Goal: Task Accomplishment & Management: Manage account settings

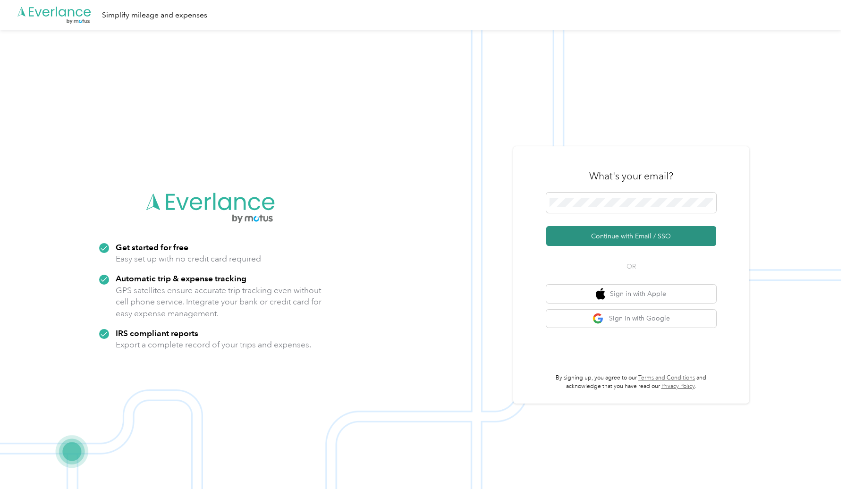
click at [649, 237] on button "Continue with Email / SSO" at bounding box center [631, 236] width 170 height 20
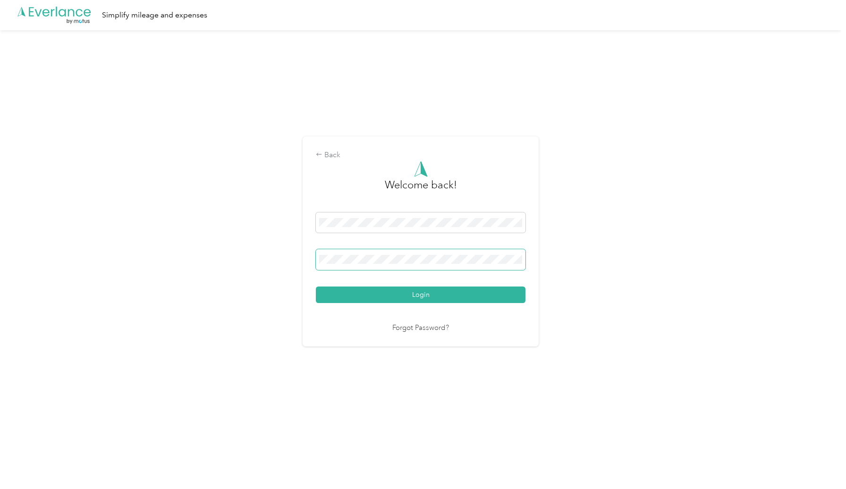
click at [316, 287] on button "Login" at bounding box center [421, 295] width 210 height 17
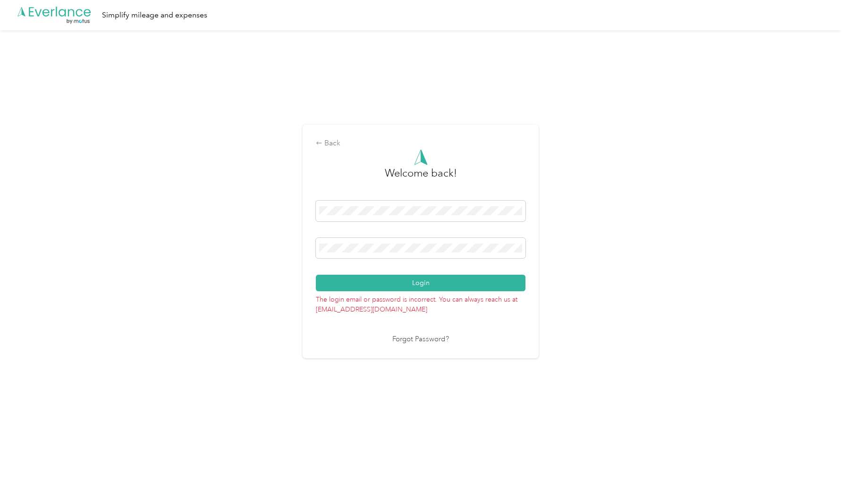
click at [316, 275] on button "Login" at bounding box center [421, 283] width 210 height 17
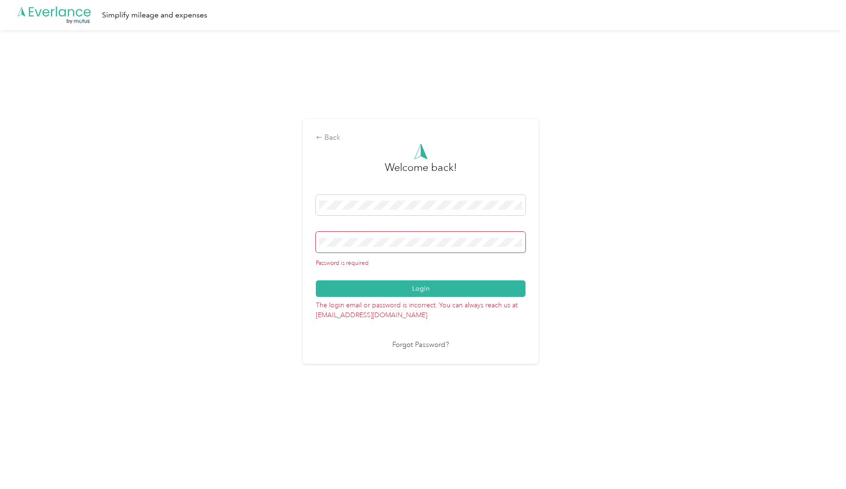
click at [434, 346] on link "Forgot Password?" at bounding box center [420, 345] width 57 height 11
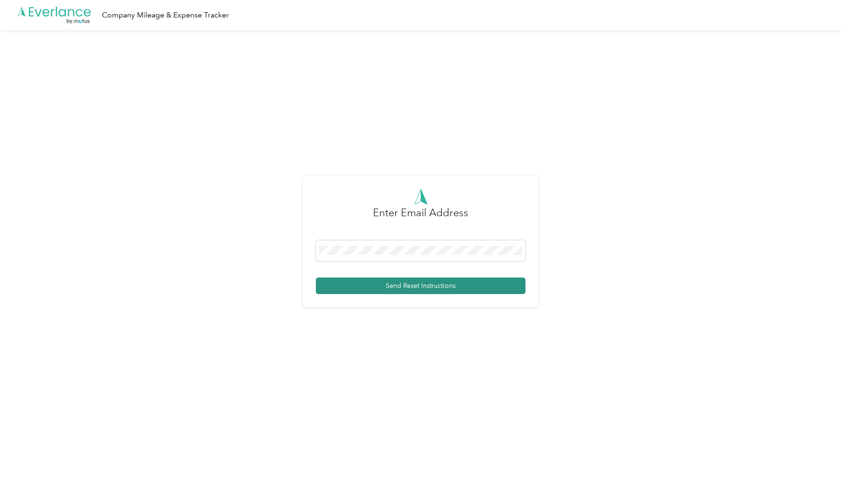
click at [411, 285] on button "Send Reset Instructions" at bounding box center [421, 286] width 210 height 17
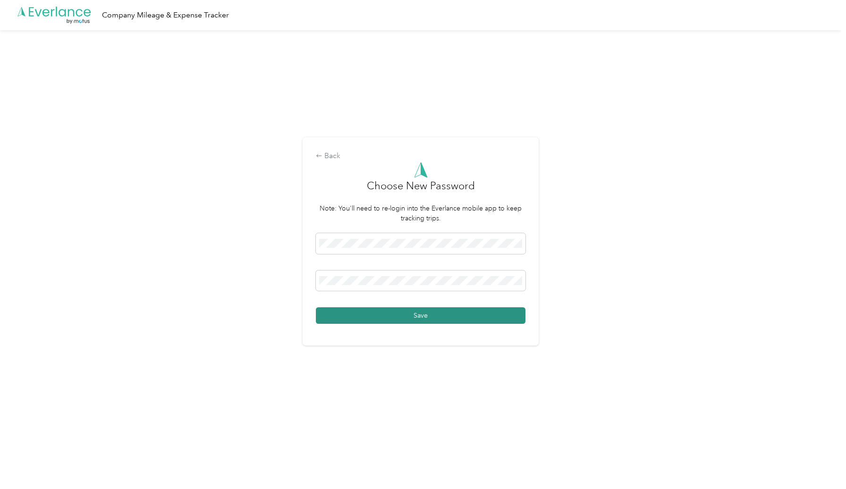
click at [383, 322] on button "Save" at bounding box center [421, 315] width 210 height 17
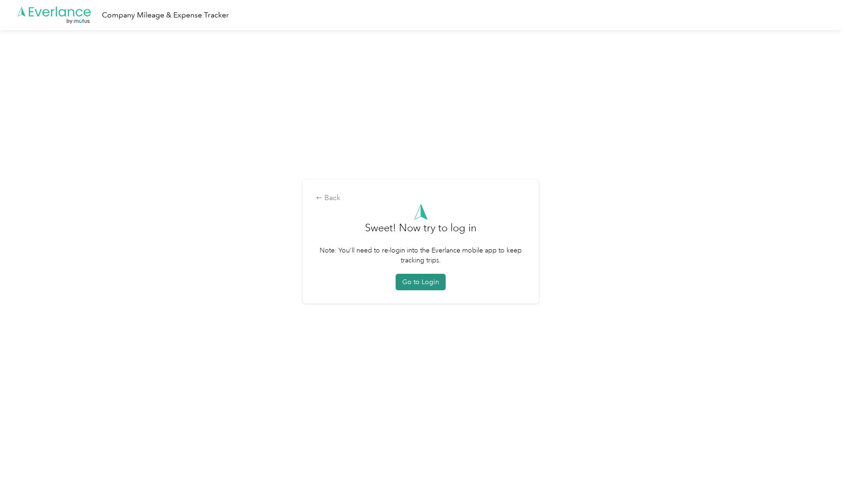
click at [418, 289] on button "Go to Login" at bounding box center [421, 282] width 50 height 17
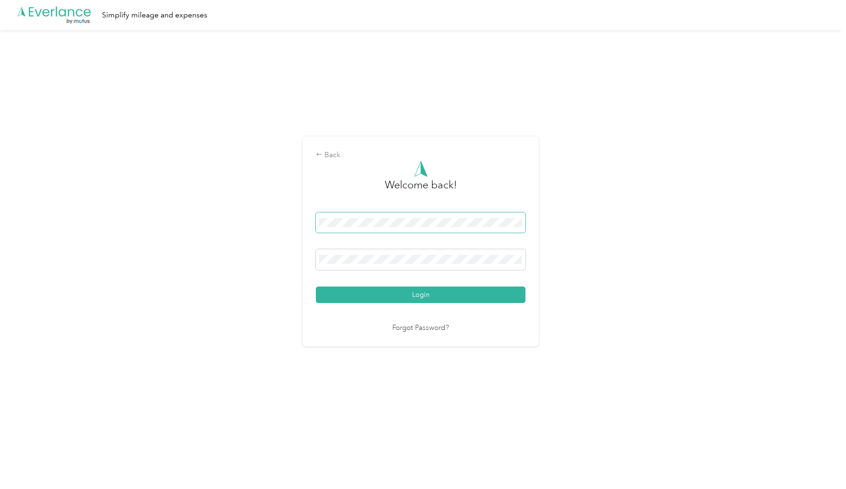
click at [376, 229] on span at bounding box center [421, 223] width 210 height 21
click at [415, 294] on button "Login" at bounding box center [421, 295] width 210 height 17
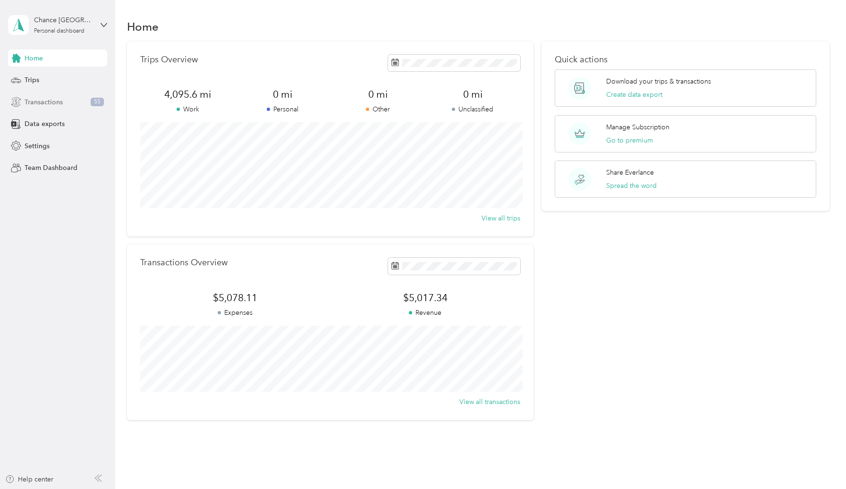
click at [50, 102] on span "Transactions" at bounding box center [44, 102] width 38 height 10
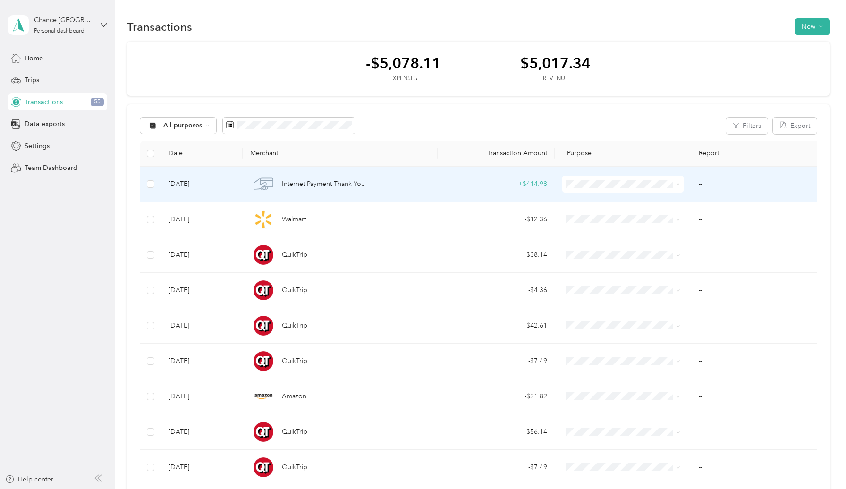
click at [613, 242] on span "Ozark River Guides" at bounding box center [632, 240] width 92 height 10
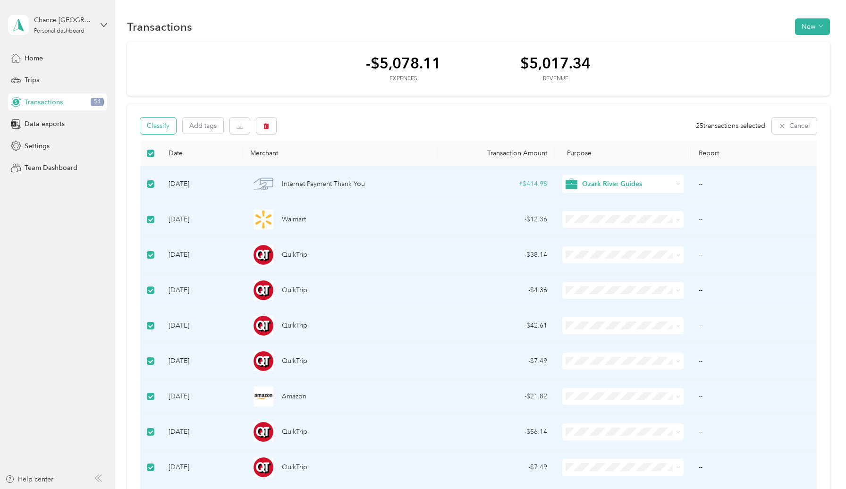
click at [165, 125] on button "Classify" at bounding box center [158, 126] width 36 height 17
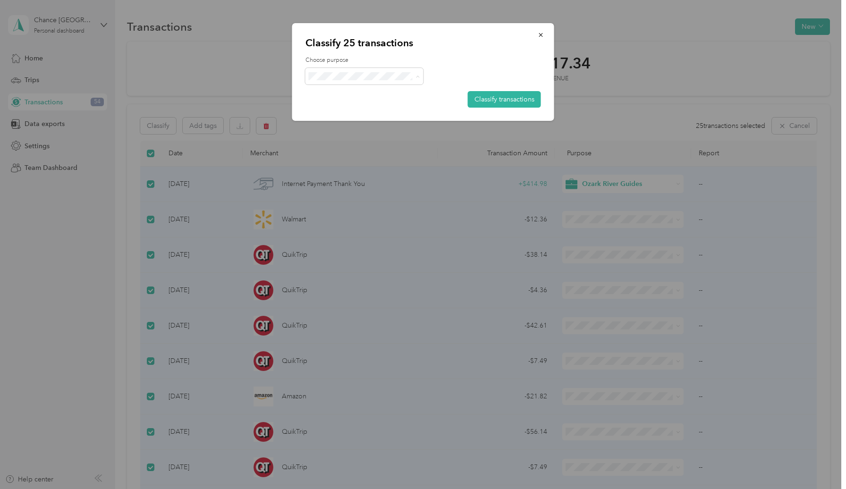
click at [359, 128] on span "Ozark River Guides" at bounding box center [373, 132] width 88 height 10
click at [513, 101] on button "Classify transactions" at bounding box center [504, 99] width 73 height 17
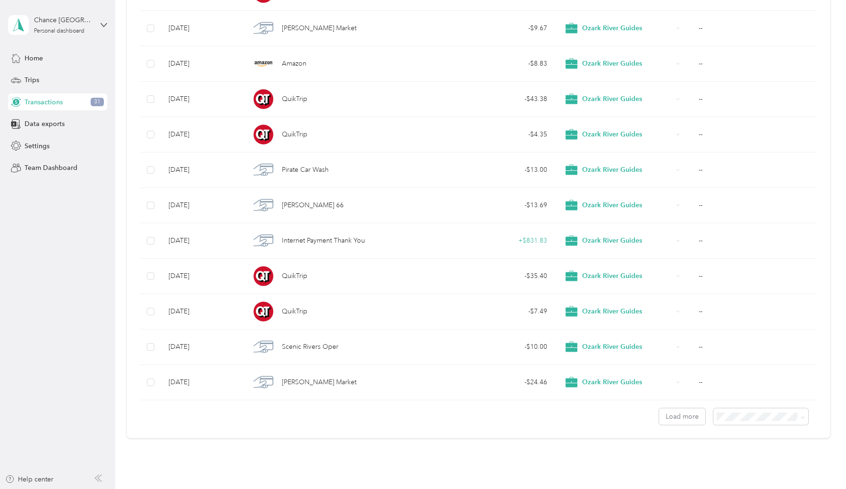
scroll to position [699, 0]
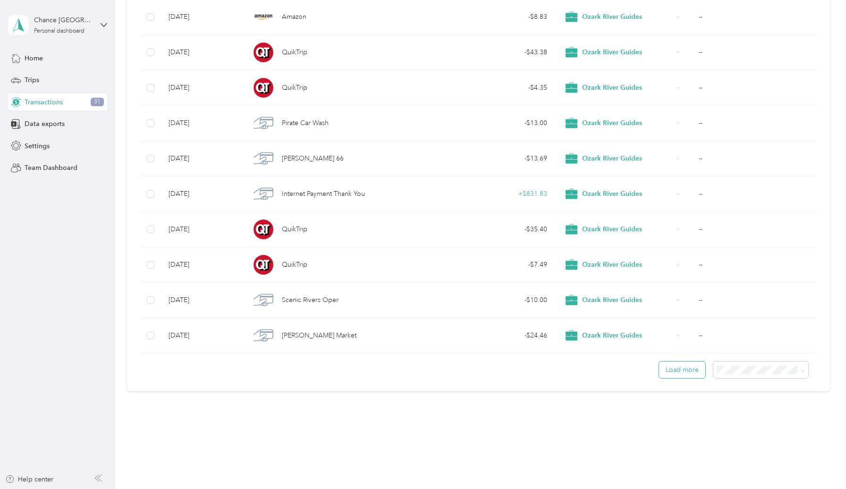
click at [705, 368] on button "Load more" at bounding box center [682, 370] width 46 height 17
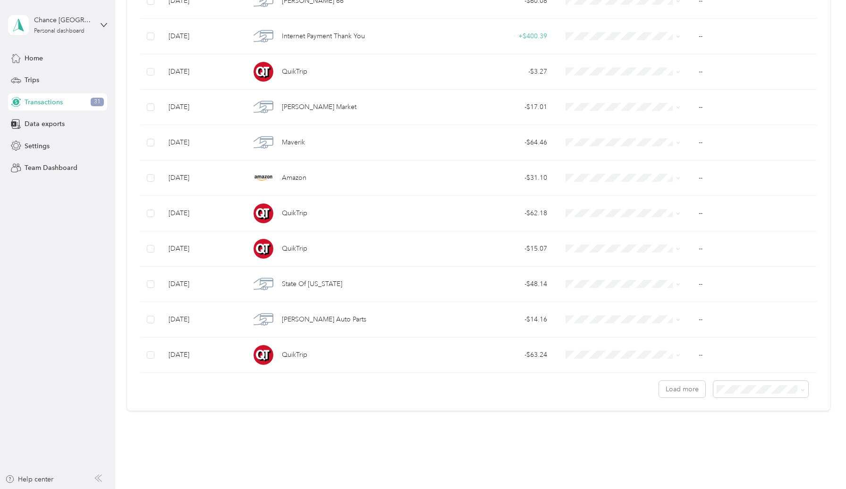
scroll to position [1585, 0]
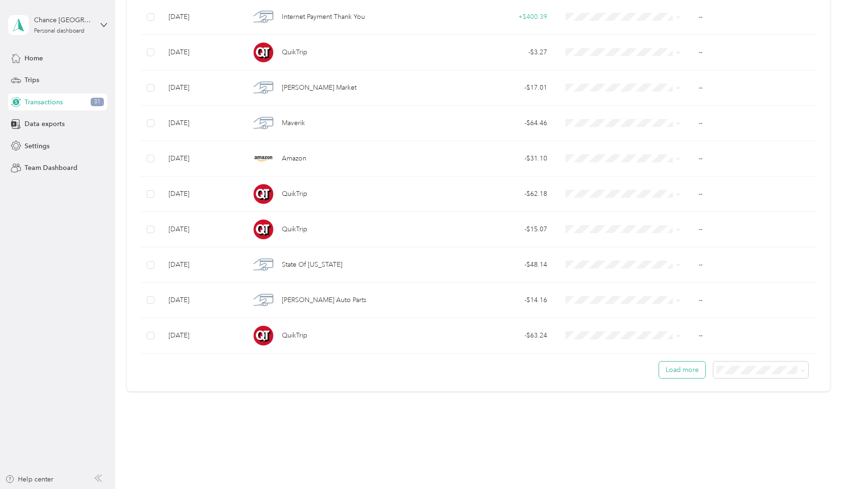
click at [683, 372] on button "Load more" at bounding box center [682, 370] width 46 height 17
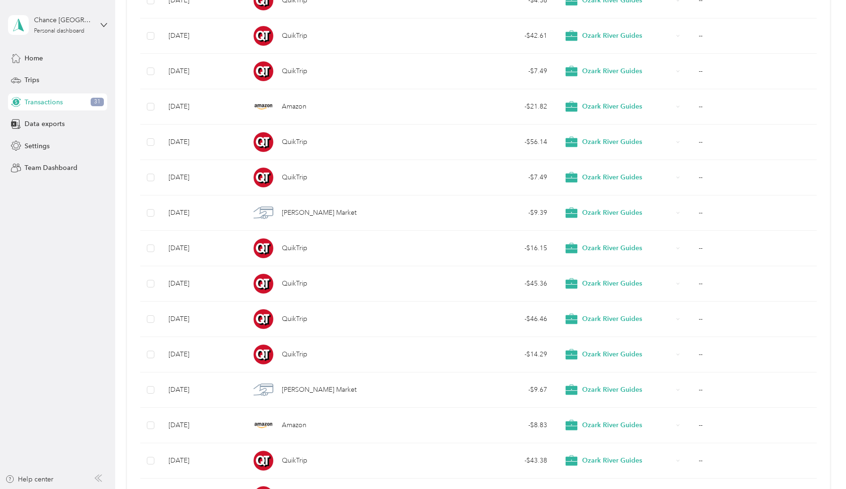
scroll to position [0, 0]
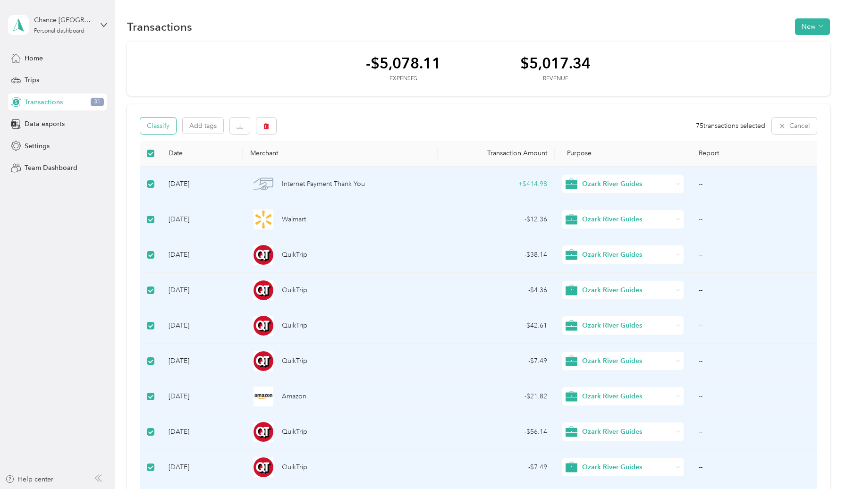
click at [168, 126] on button "Classify" at bounding box center [158, 126] width 36 height 17
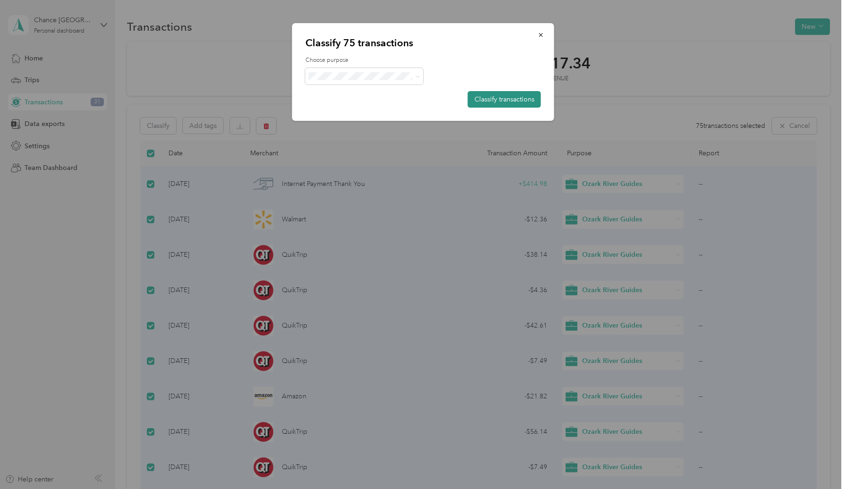
click at [490, 103] on button "Classify transactions" at bounding box center [504, 99] width 73 height 17
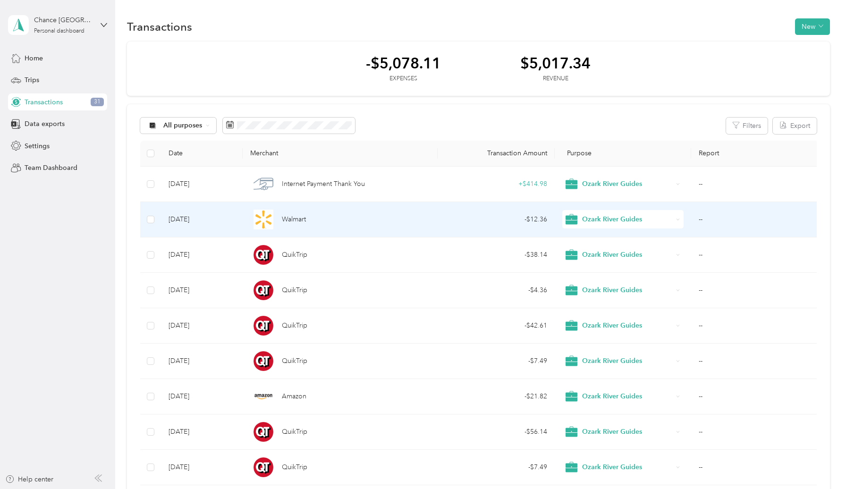
click at [678, 220] on icon at bounding box center [678, 220] width 4 height 4
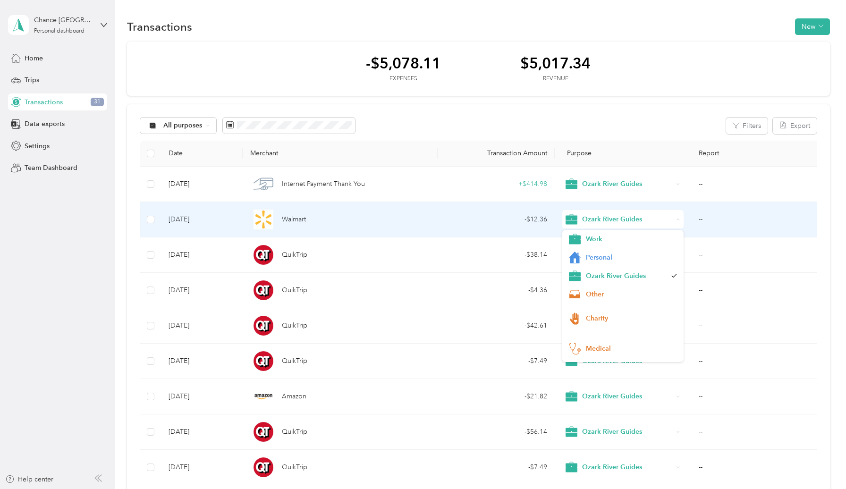
click at [678, 220] on icon at bounding box center [678, 220] width 4 height 4
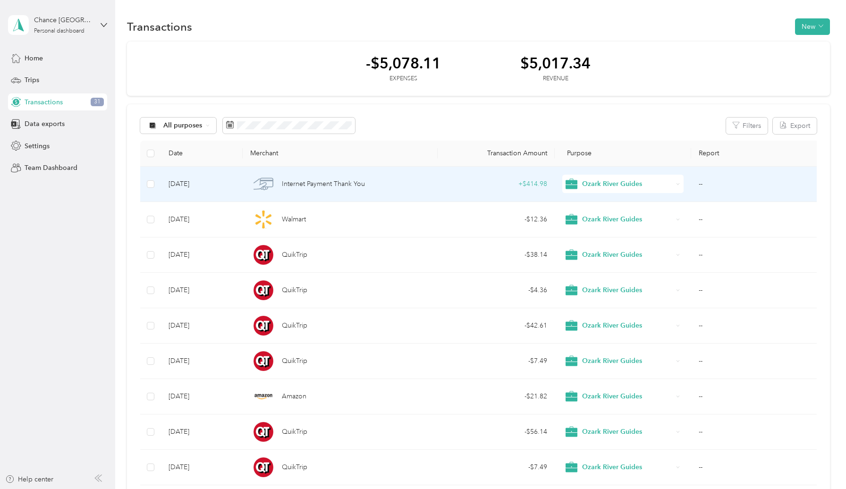
click at [707, 186] on td "--" at bounding box center [756, 184] width 130 height 35
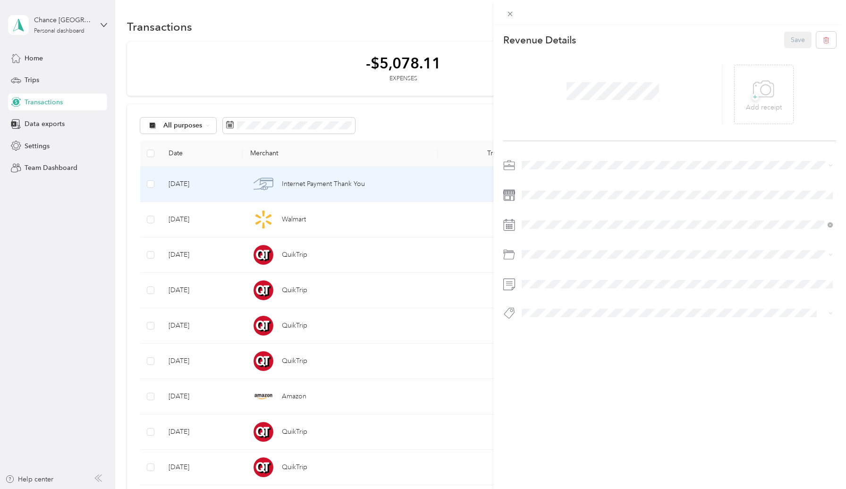
click at [455, 218] on div "This revenue cannot be edited because it is either under review, approved, or p…" at bounding box center [423, 244] width 846 height 489
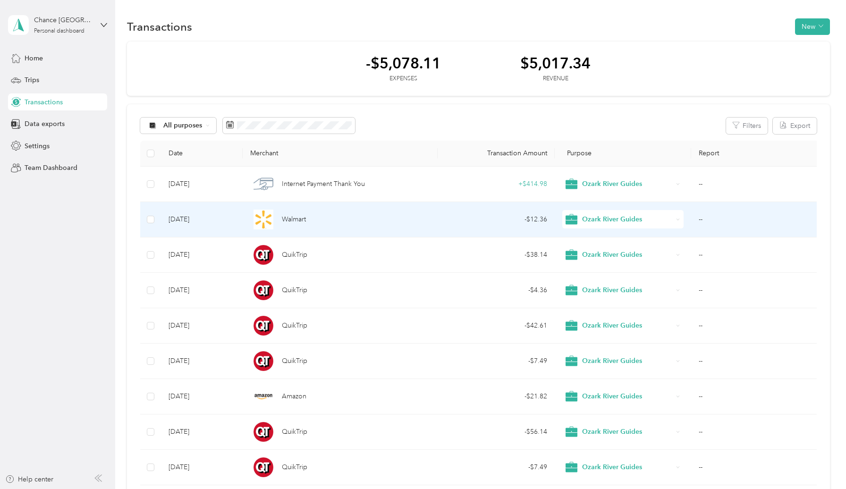
click at [719, 220] on td "--" at bounding box center [756, 219] width 130 height 35
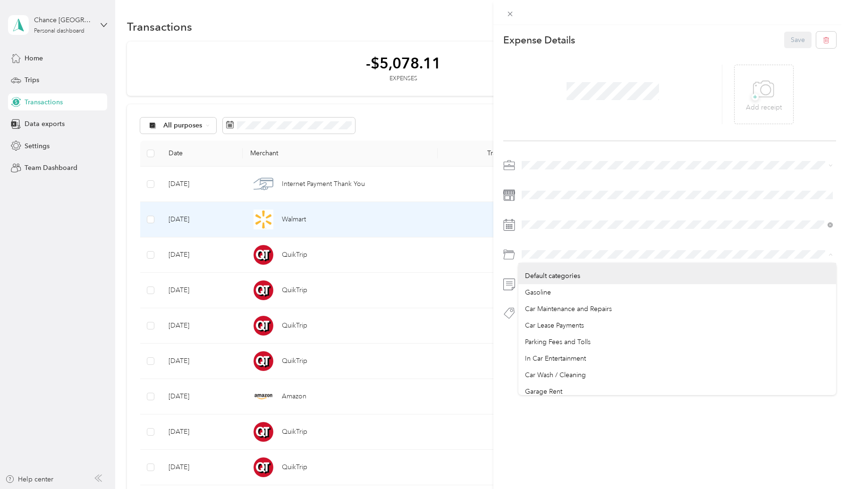
click at [399, 253] on div "This expense cannot be edited because it is either under review, approved, or p…" at bounding box center [423, 244] width 846 height 489
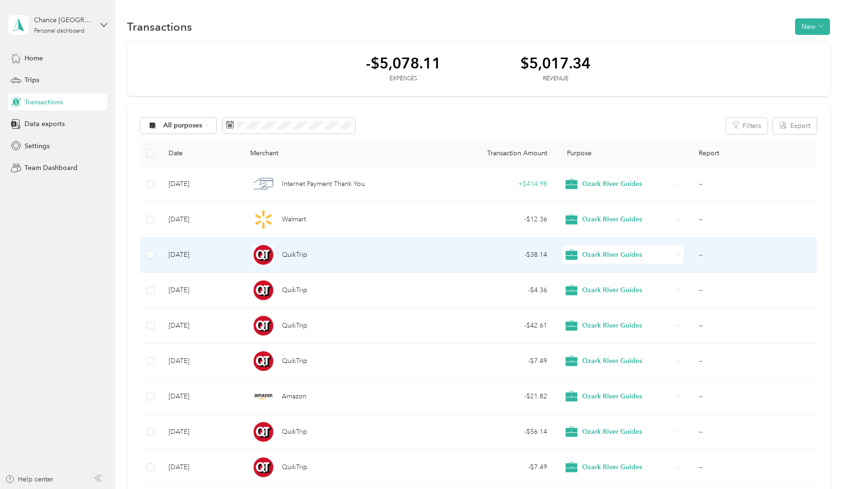
click at [764, 260] on td "--" at bounding box center [756, 255] width 130 height 35
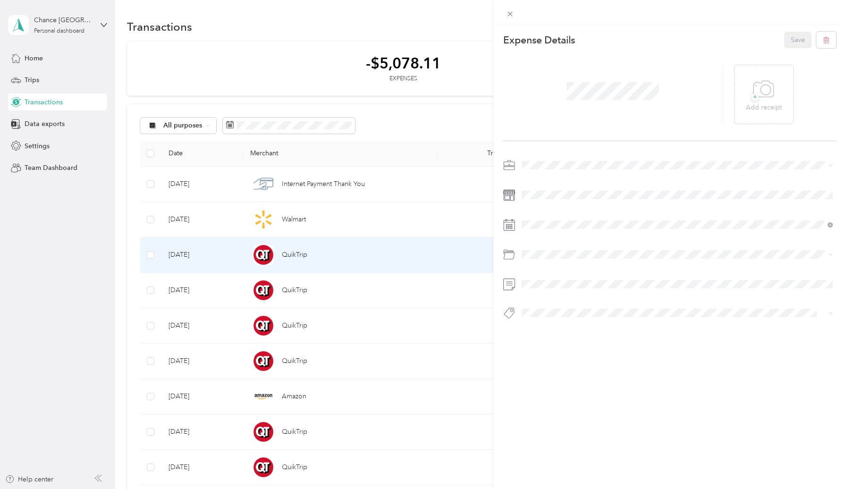
click at [442, 281] on div "This expense cannot be edited because it is either under review, approved, or p…" at bounding box center [423, 244] width 846 height 489
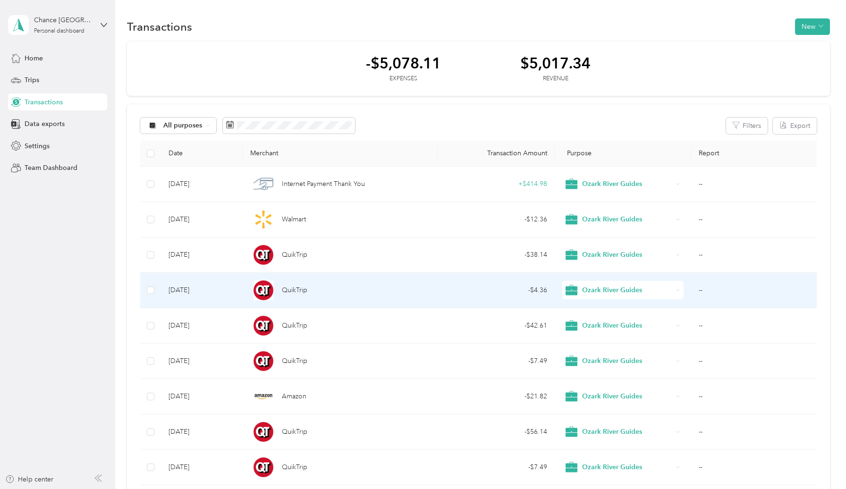
click at [738, 286] on td "--" at bounding box center [756, 290] width 130 height 35
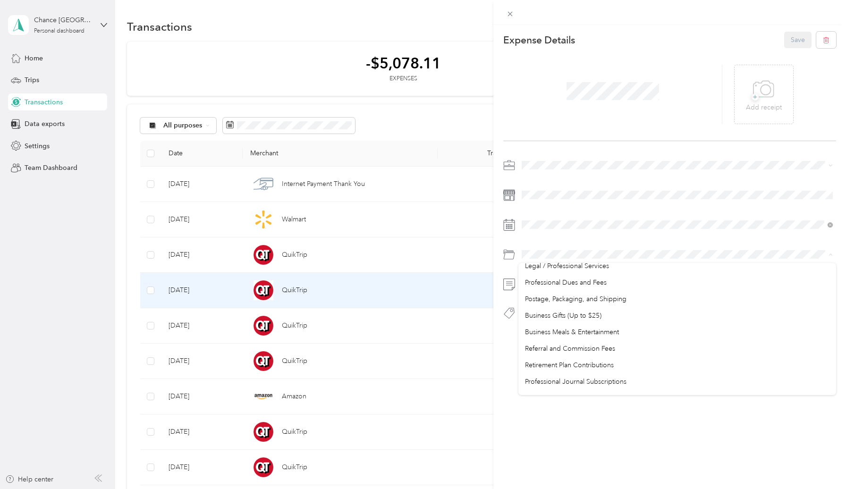
scroll to position [325, 0]
click at [618, 331] on span "Business Meals & Entertainment" at bounding box center [572, 331] width 94 height 8
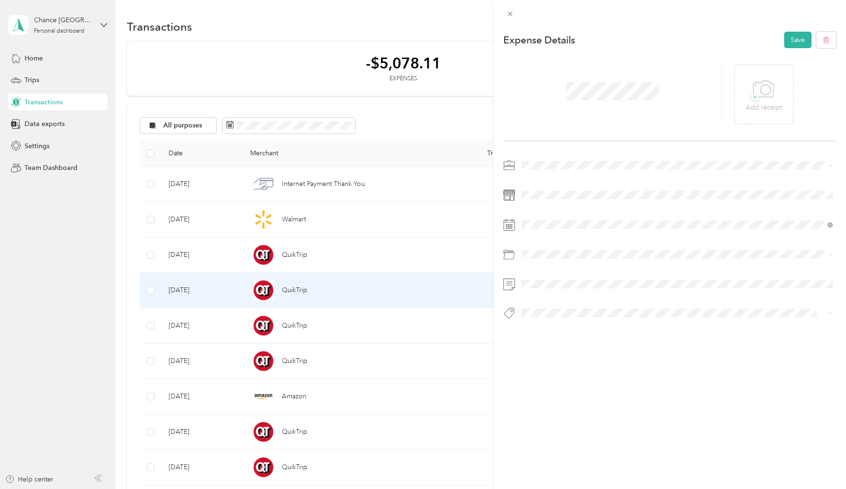
click at [461, 331] on div "This expense cannot be edited because it is either under review, approved, or p…" at bounding box center [423, 244] width 846 height 489
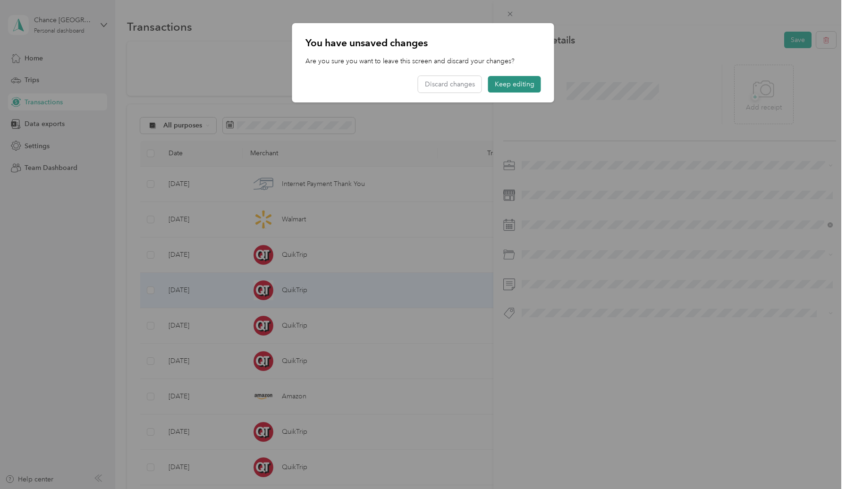
click at [525, 83] on button "Keep editing" at bounding box center [514, 84] width 53 height 17
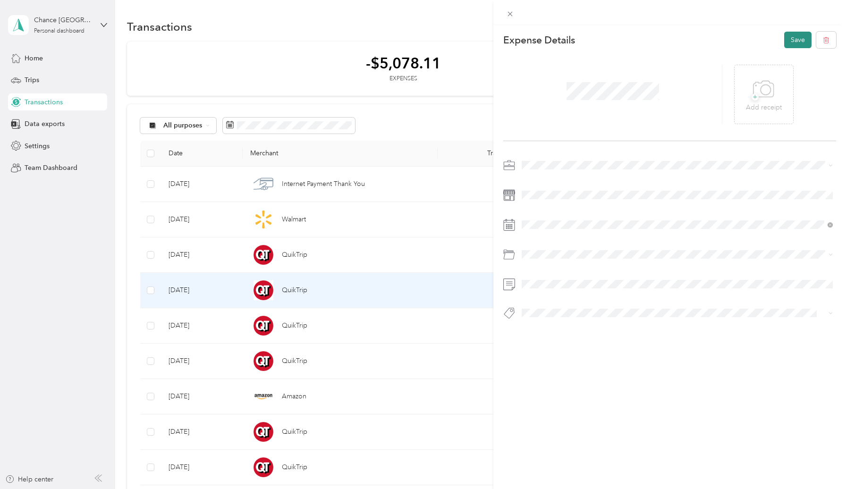
click at [797, 41] on button "Save" at bounding box center [797, 40] width 27 height 17
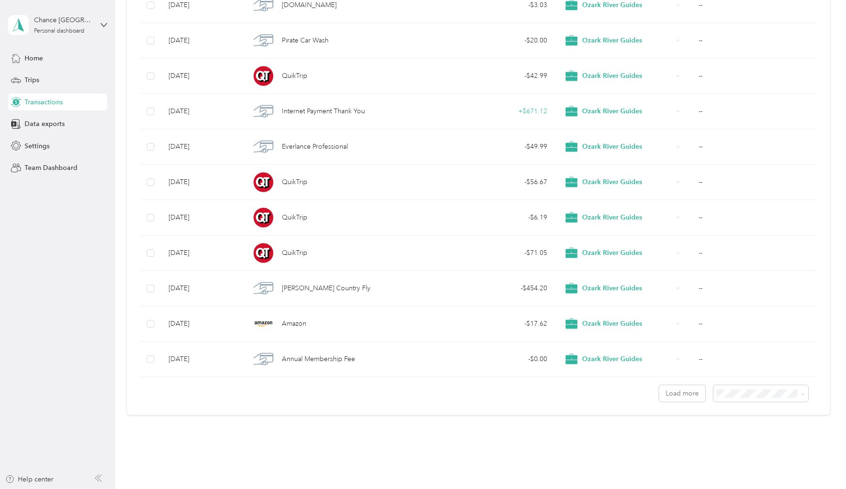
scroll to position [2470, 0]
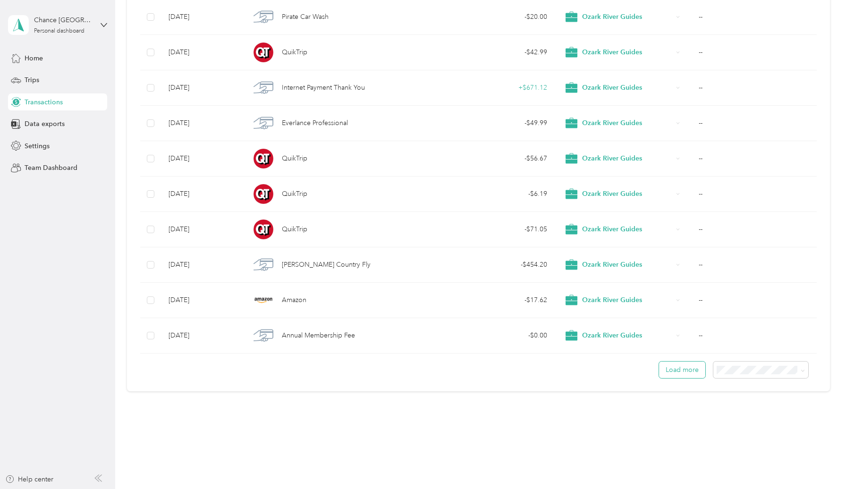
click at [702, 368] on button "Load more" at bounding box center [682, 370] width 46 height 17
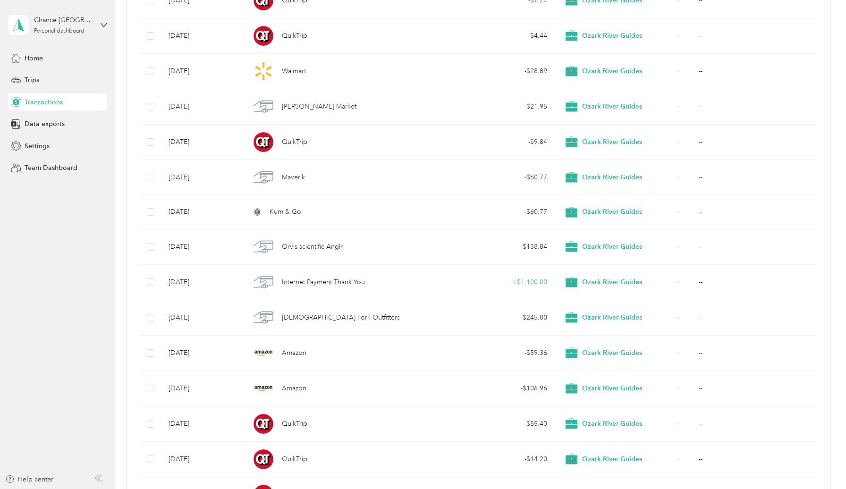
scroll to position [3354, 0]
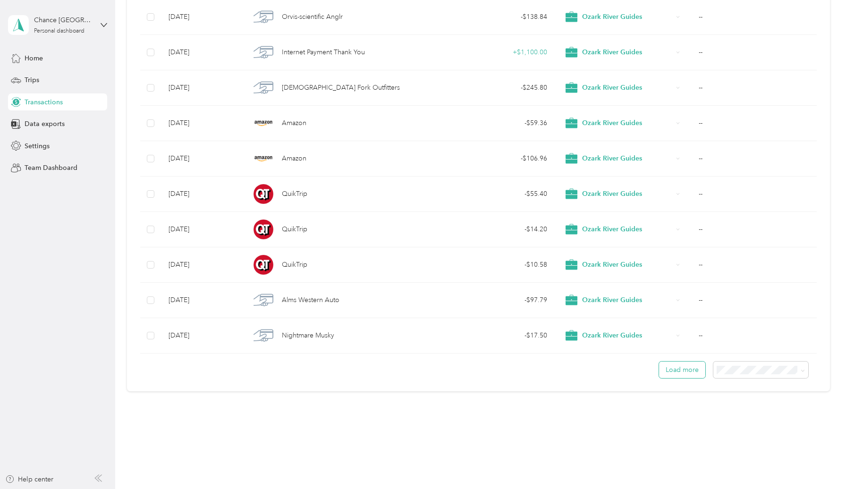
click at [699, 375] on button "Load more" at bounding box center [682, 370] width 46 height 17
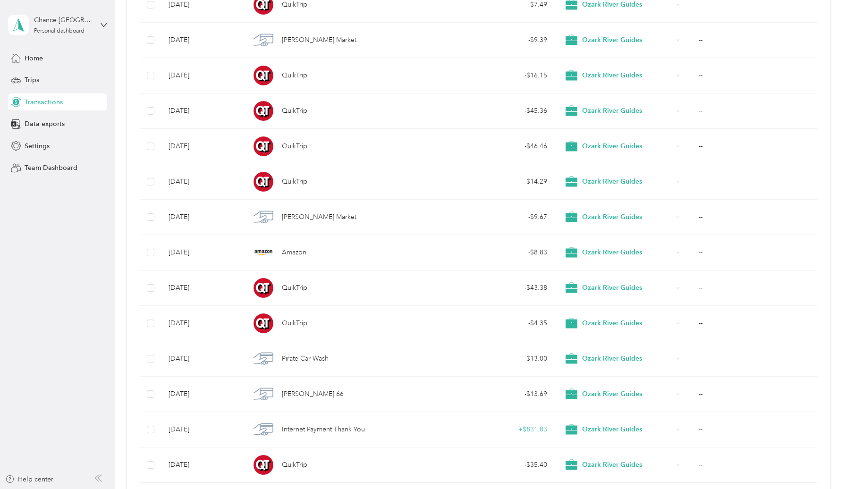
scroll to position [0, 0]
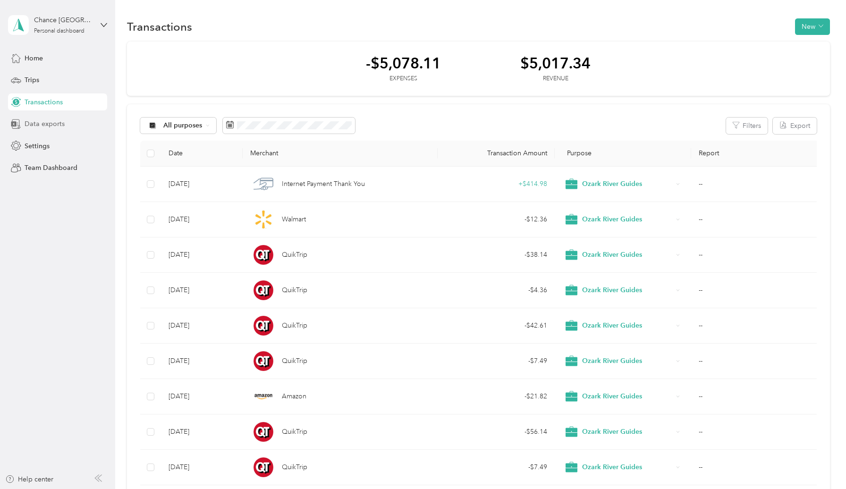
click at [48, 128] on span "Data exports" at bounding box center [45, 124] width 40 height 10
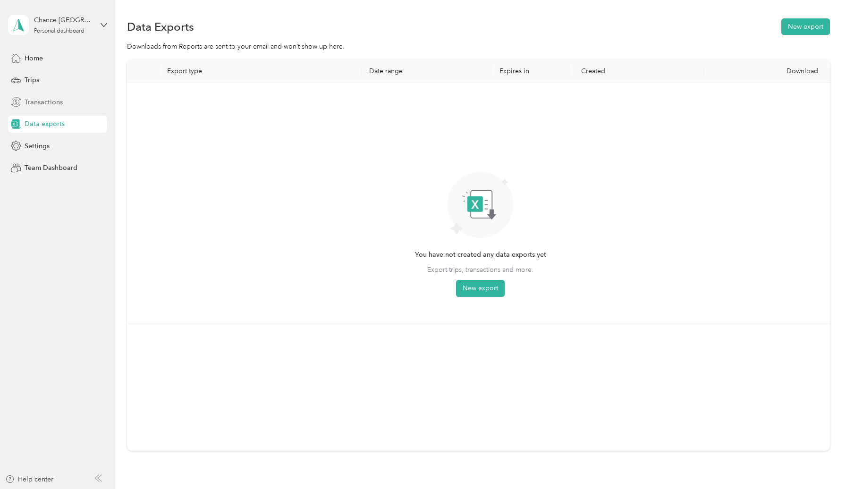
click at [49, 106] on span "Transactions" at bounding box center [44, 102] width 38 height 10
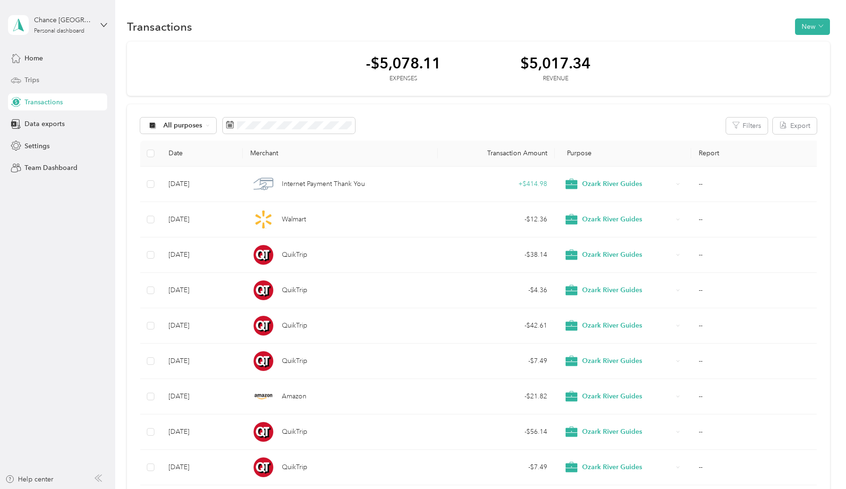
click at [32, 78] on span "Trips" at bounding box center [32, 80] width 15 height 10
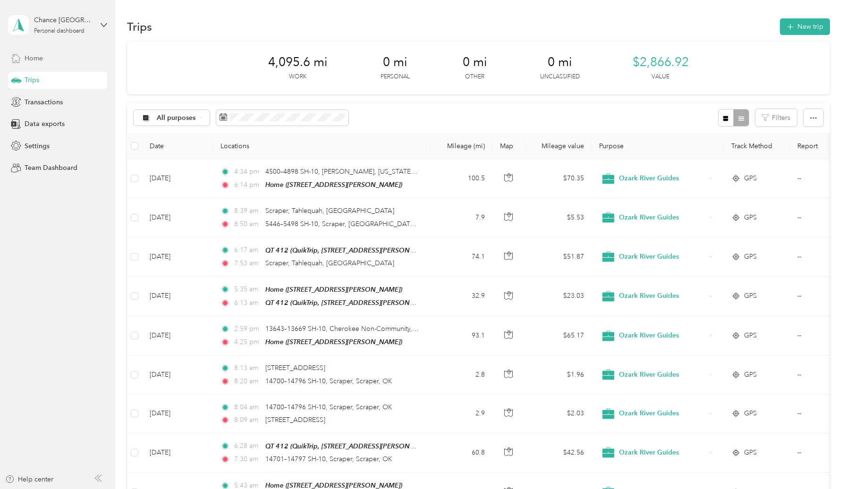
click at [44, 60] on div "Home" at bounding box center [57, 58] width 99 height 17
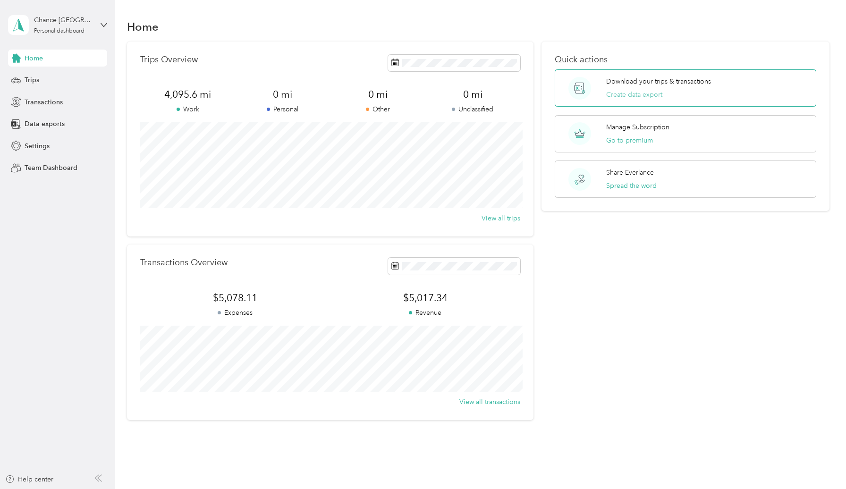
click at [645, 94] on button "Create data export" at bounding box center [634, 95] width 56 height 10
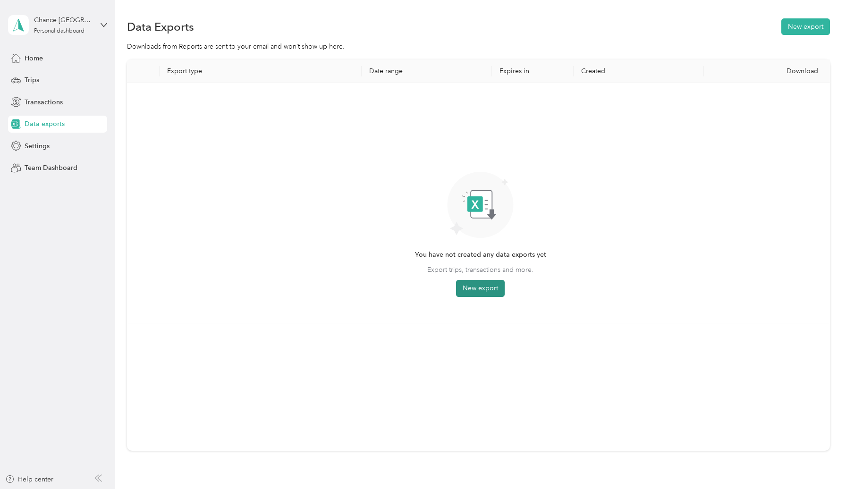
click at [484, 290] on button "New export" at bounding box center [480, 288] width 49 height 17
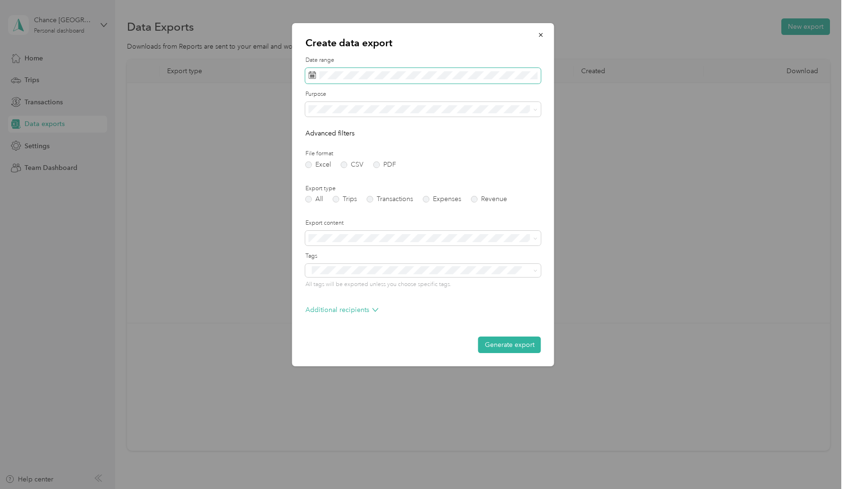
click at [392, 81] on span at bounding box center [424, 76] width 236 height 16
click at [321, 130] on icon at bounding box center [321, 129] width 9 height 9
click at [333, 165] on div "1" at bounding box center [330, 163] width 12 height 12
click at [344, 222] on div "30" at bounding box center [342, 222] width 12 height 12
click at [370, 115] on span at bounding box center [424, 109] width 236 height 15
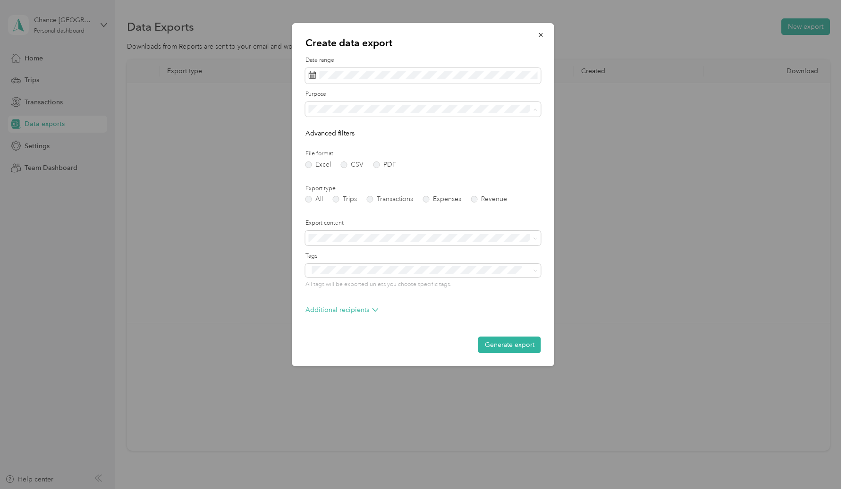
click at [354, 179] on span "Ozark River Guides" at bounding box center [340, 176] width 57 height 8
click at [370, 202] on label "Transactions" at bounding box center [390, 199] width 46 height 7
click at [375, 310] on icon at bounding box center [376, 310] width 6 height 6
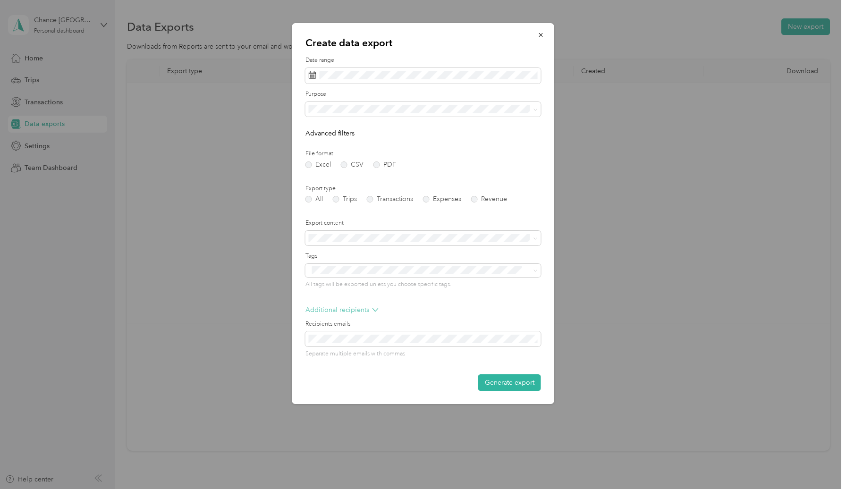
click at [375, 310] on icon at bounding box center [376, 310] width 6 height 6
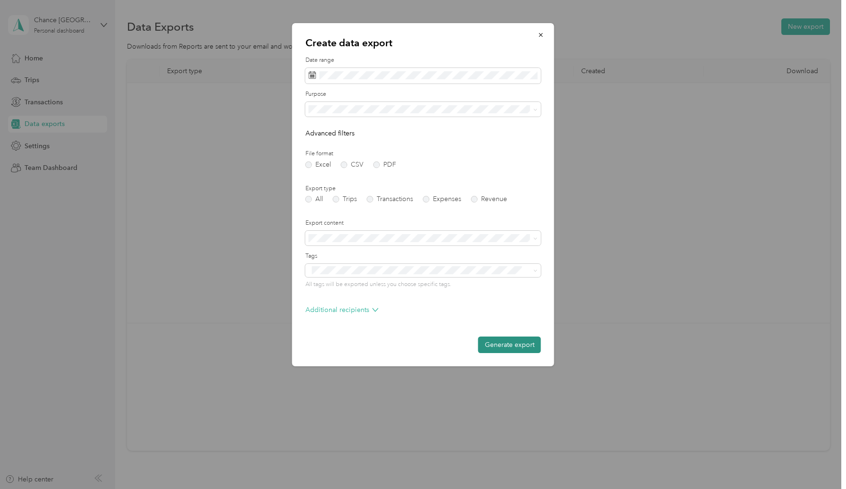
click at [506, 350] on button "Generate export" at bounding box center [509, 345] width 63 height 17
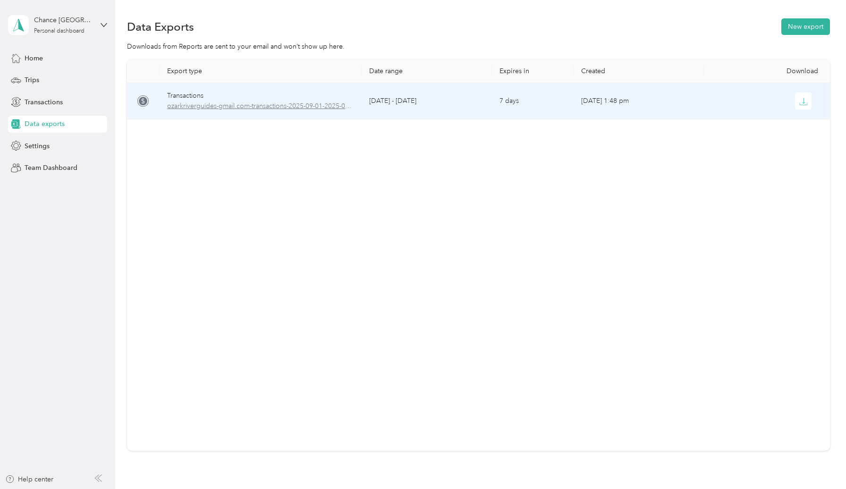
click at [272, 104] on span "ozarkriverguides-gmail.com-transactions-2025-09-01-2025-09-30.xlsx" at bounding box center [260, 106] width 187 height 10
click at [274, 107] on span "ozarkriverguides-gmail.com-transactions-2025-09-01-2025-09-30.xlsx" at bounding box center [260, 106] width 187 height 10
click at [806, 105] on icon "button" at bounding box center [804, 101] width 9 height 9
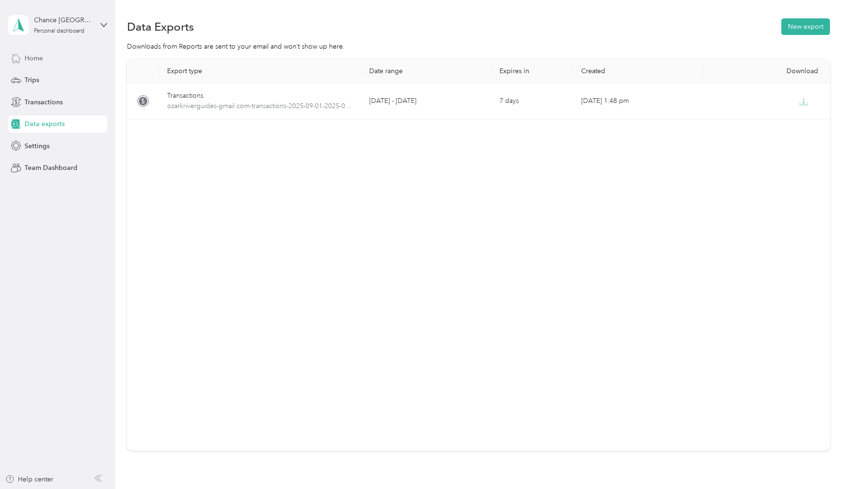
click at [39, 58] on span "Home" at bounding box center [34, 58] width 18 height 10
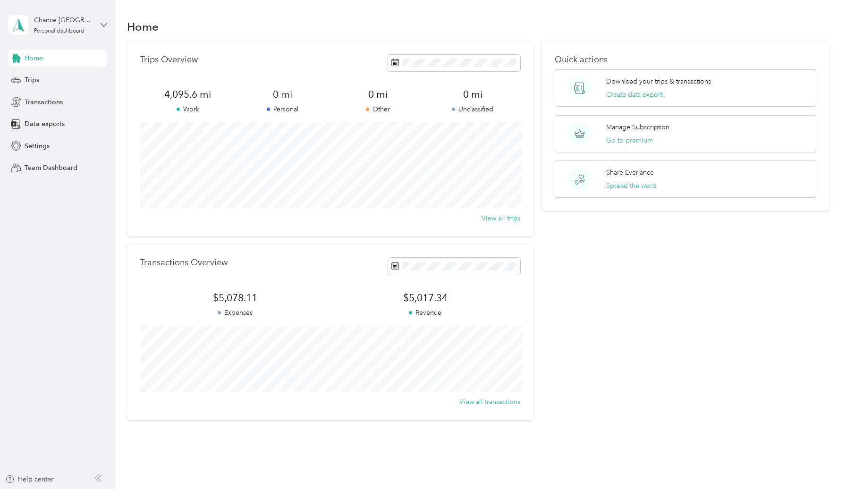
click at [101, 26] on icon at bounding box center [104, 25] width 7 height 7
click at [53, 121] on span "Data exports" at bounding box center [45, 124] width 40 height 10
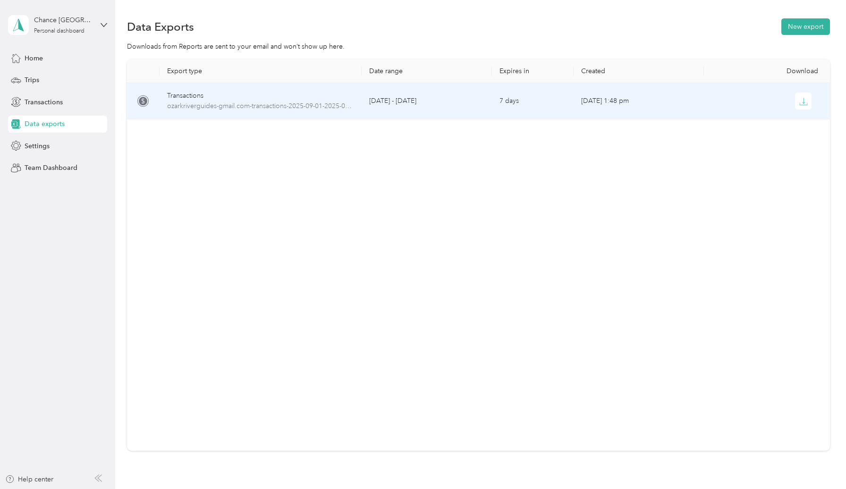
click at [144, 102] on icon at bounding box center [143, 101] width 9 height 9
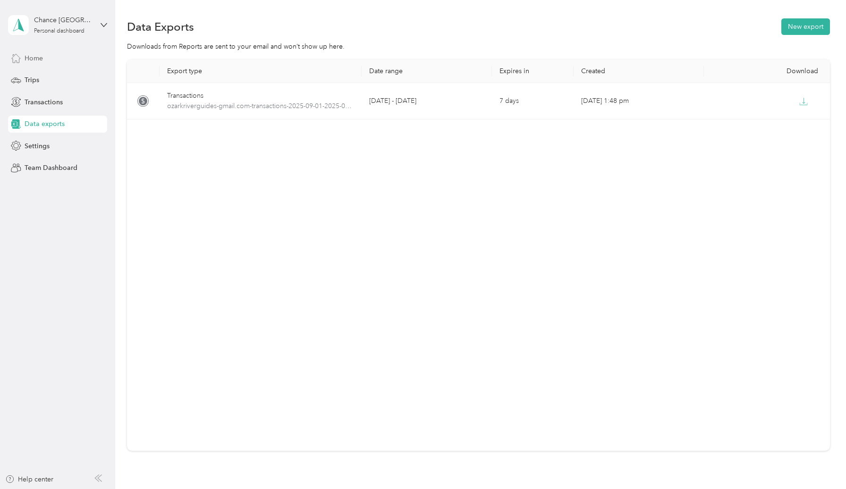
click at [43, 60] on span "Home" at bounding box center [34, 58] width 18 height 10
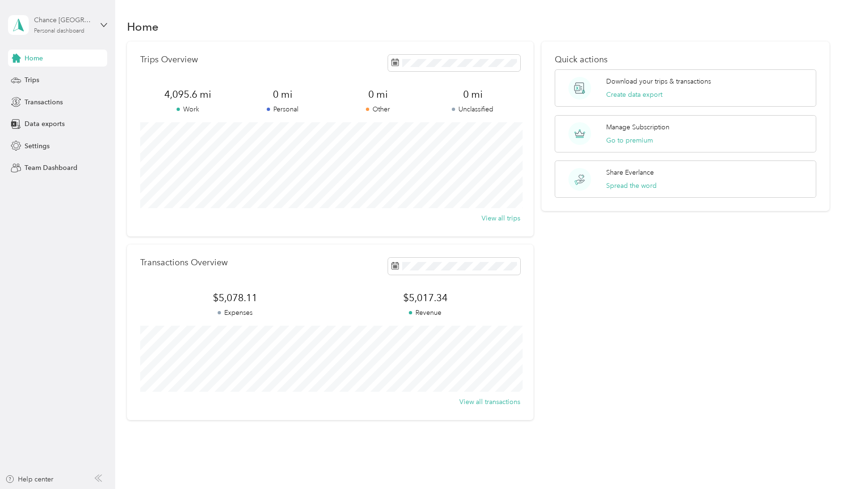
click at [90, 21] on div "Chance [GEOGRAPHIC_DATA]" at bounding box center [63, 20] width 59 height 10
click at [59, 80] on div "Log out" at bounding box center [108, 77] width 186 height 17
